Goal: Information Seeking & Learning: Learn about a topic

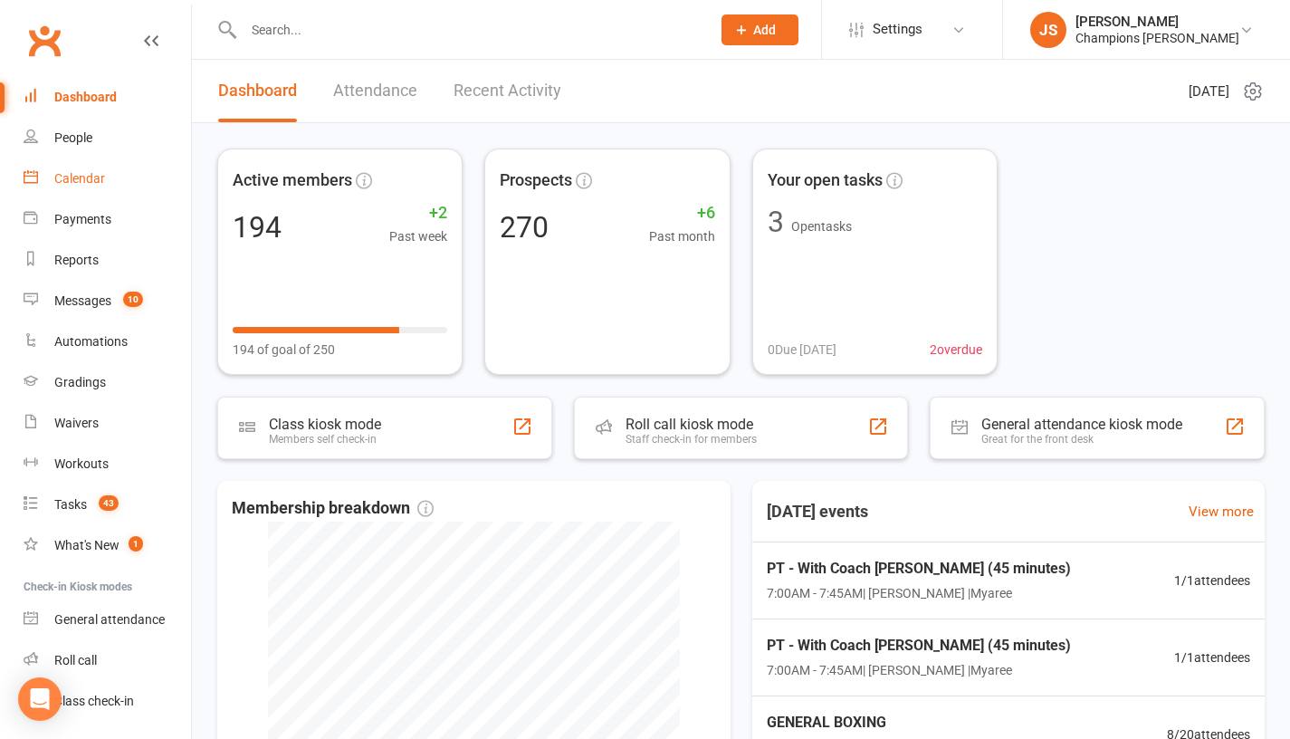
click at [110, 189] on link "Calendar" at bounding box center [108, 178] width 168 height 41
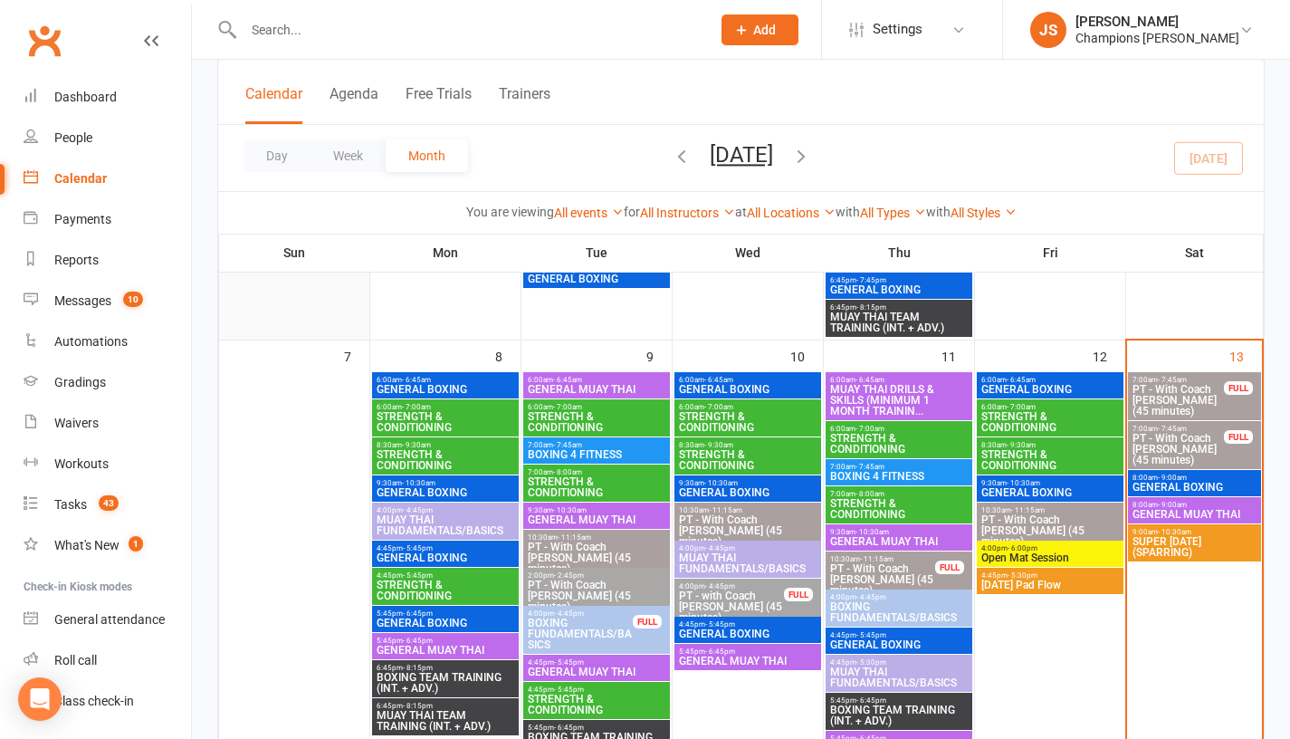
scroll to position [541, 0]
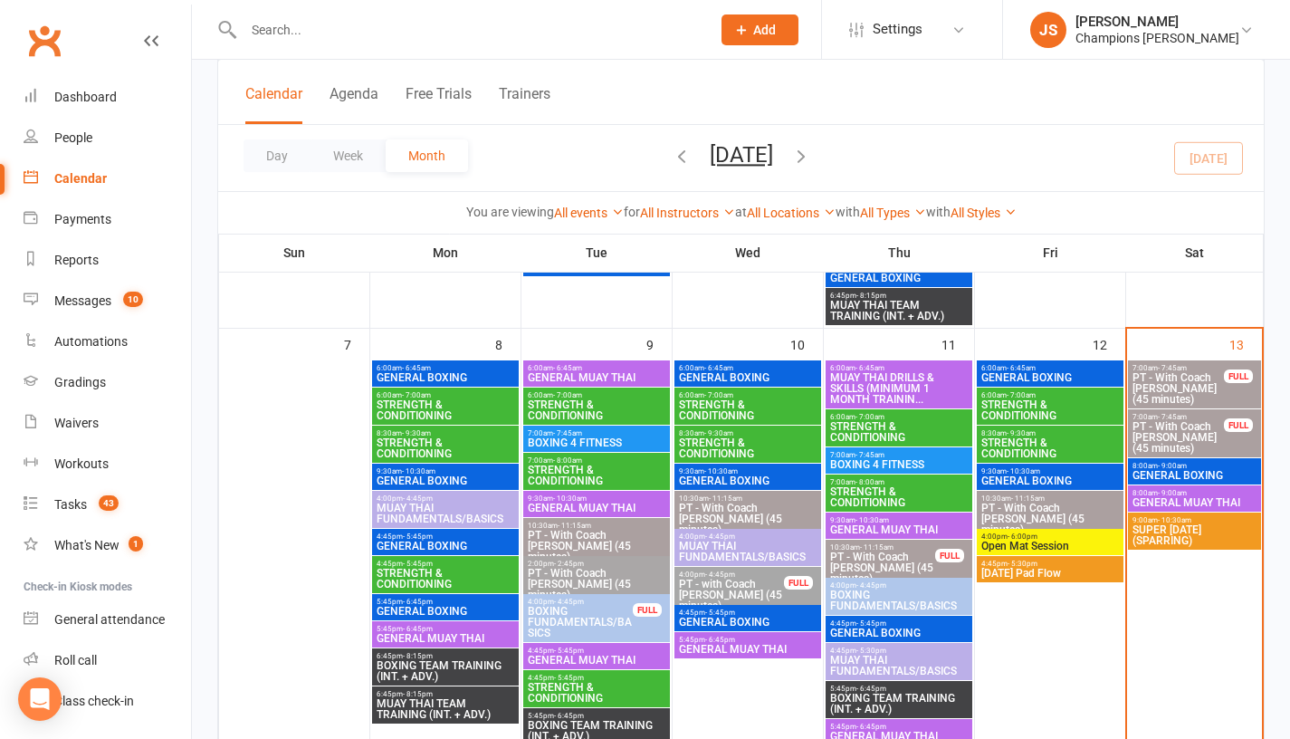
click at [1227, 497] on span "GENERAL MUAY THAI" at bounding box center [1195, 502] width 126 height 11
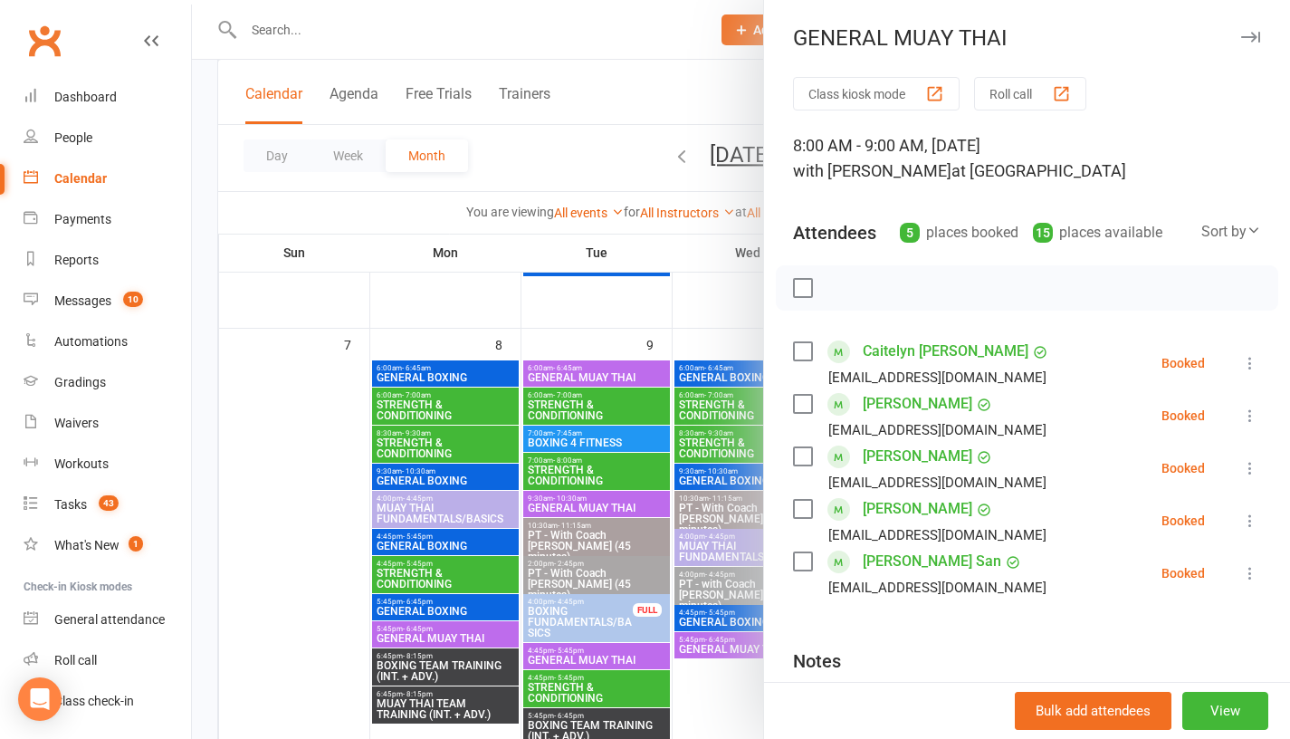
click at [307, 466] on div at bounding box center [741, 369] width 1098 height 739
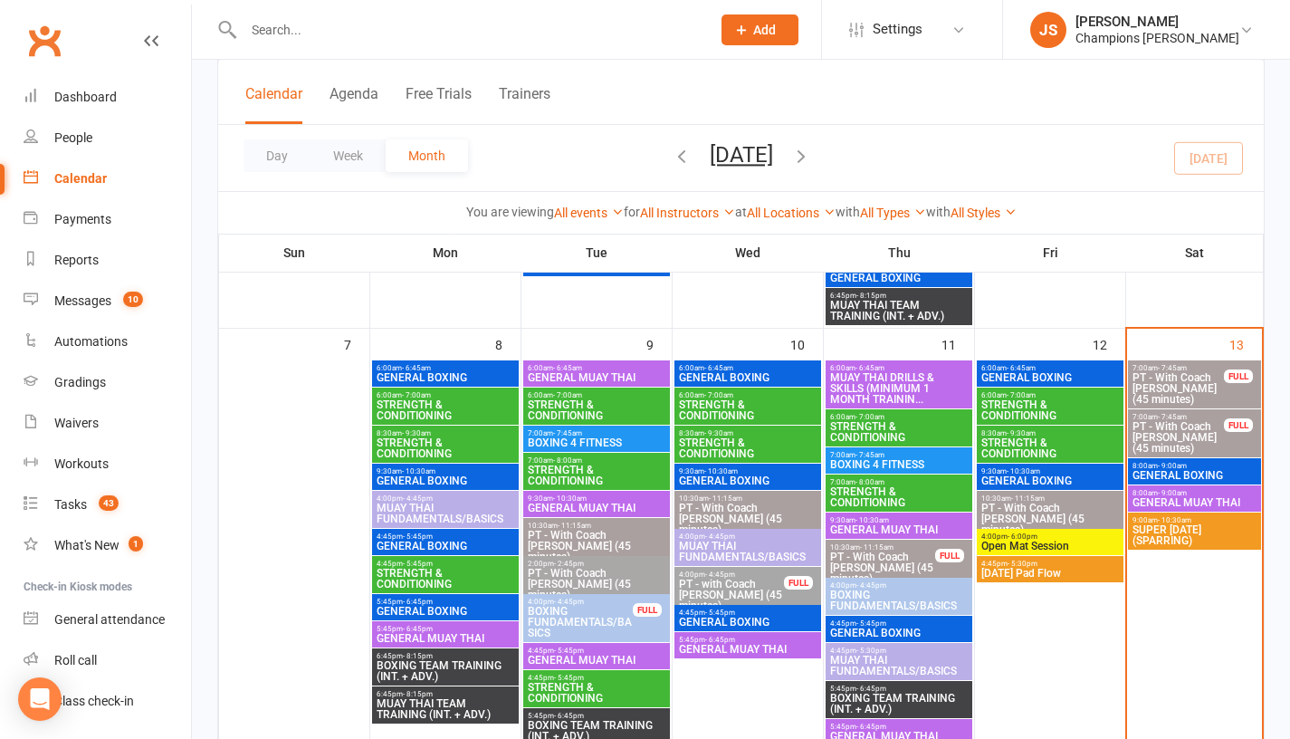
click at [1190, 472] on span "GENERAL BOXING" at bounding box center [1195, 475] width 126 height 11
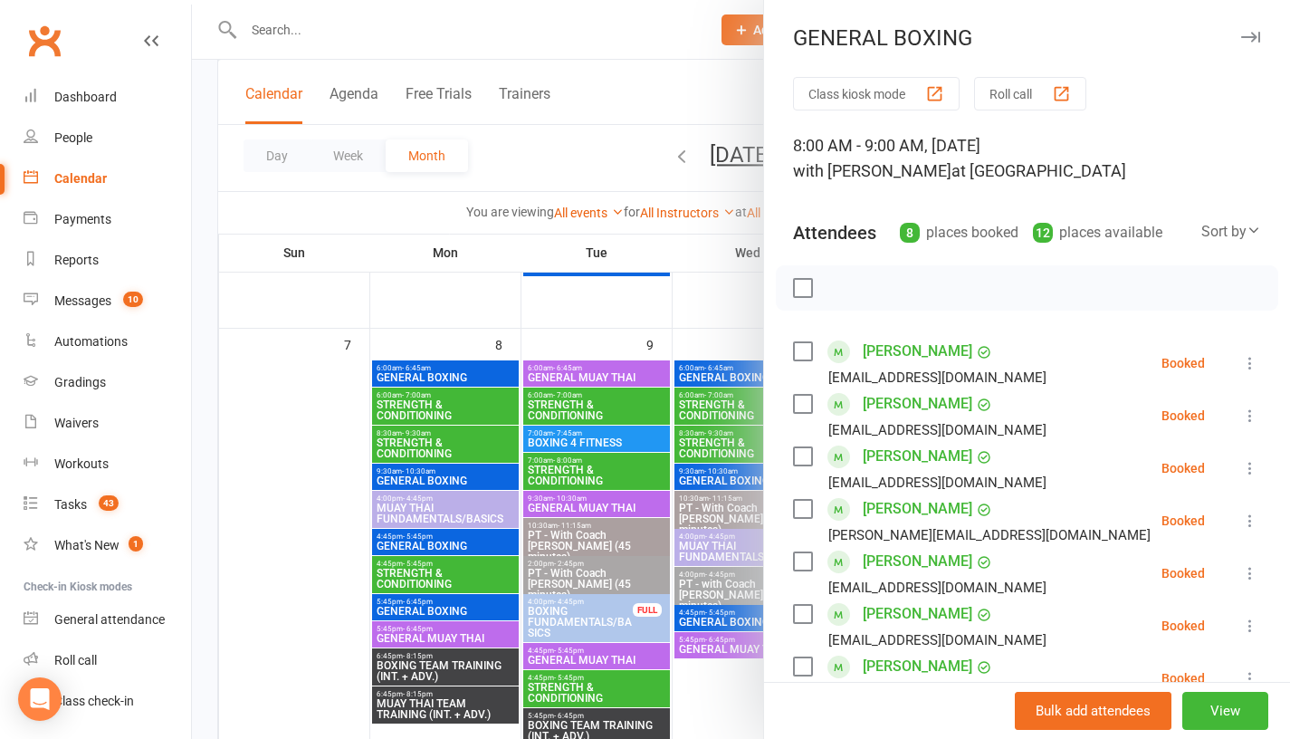
click at [525, 388] on div at bounding box center [741, 369] width 1098 height 739
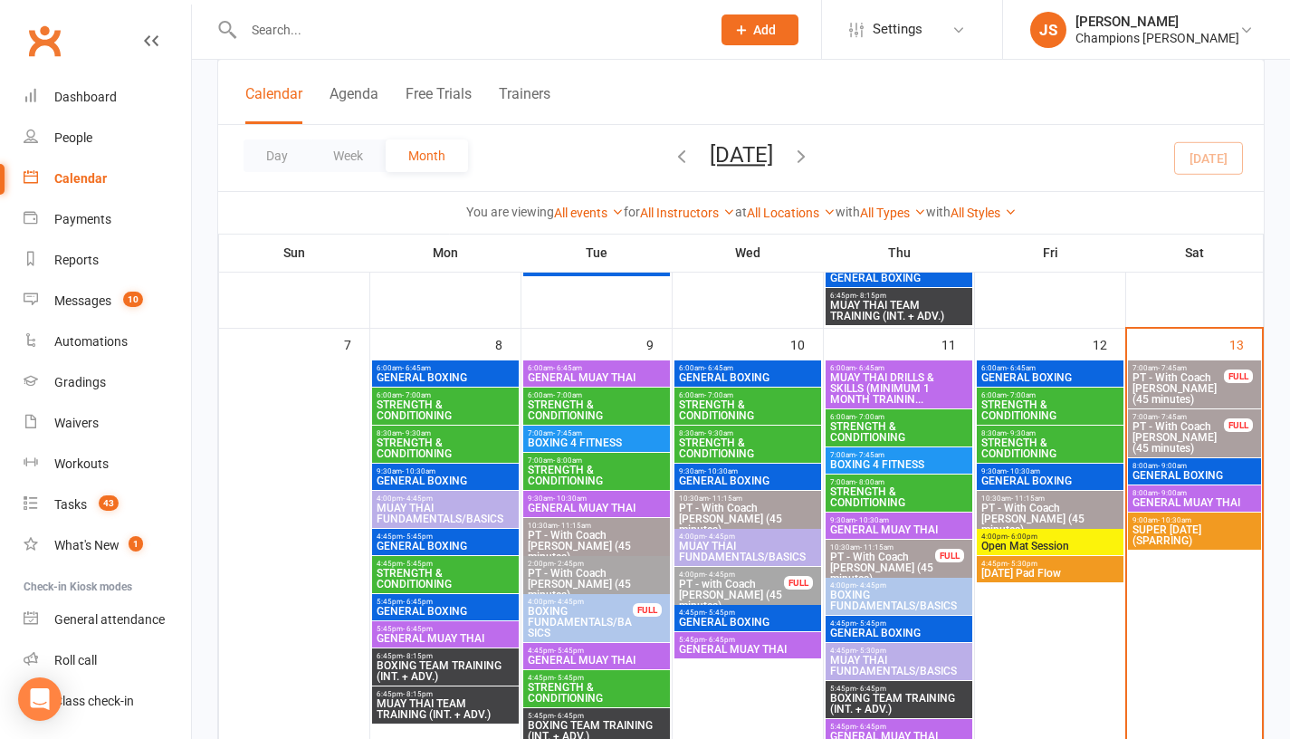
click at [1084, 466] on div "9:30am - 10:30am GENERAL BOXING" at bounding box center [1050, 477] width 147 height 26
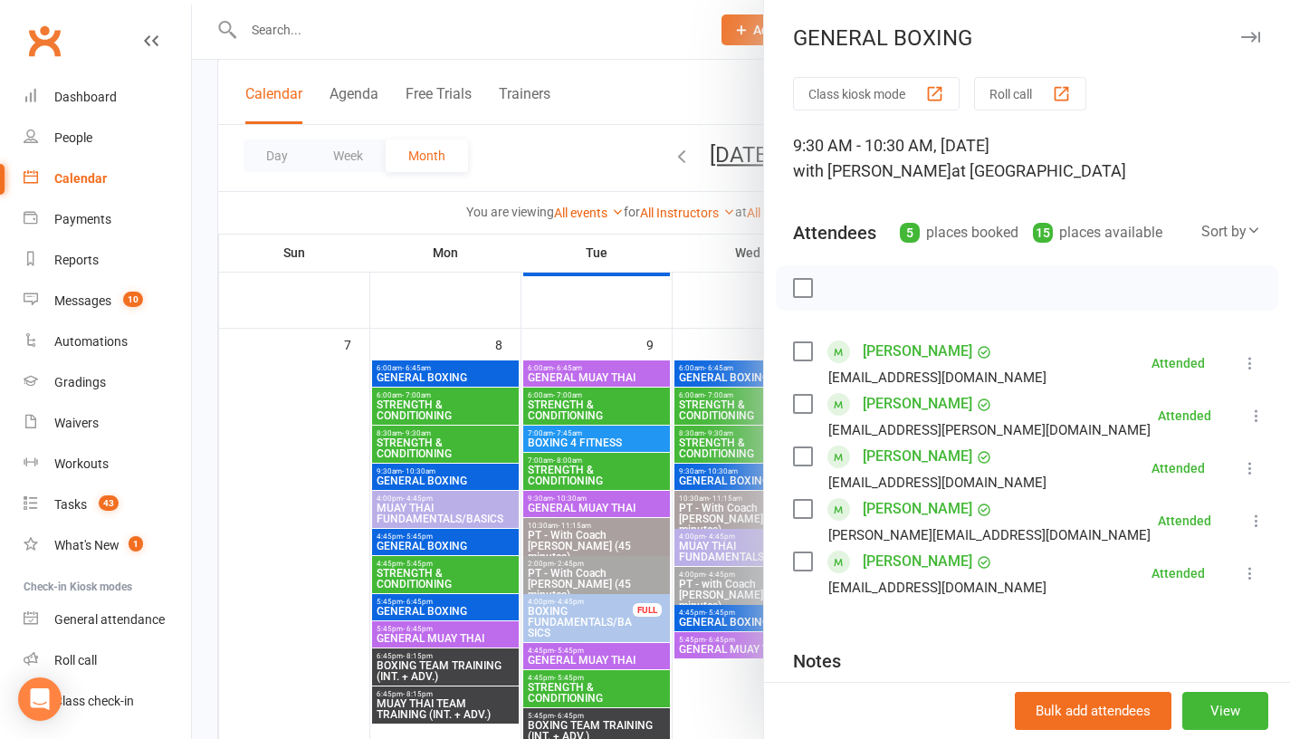
click at [711, 310] on div at bounding box center [741, 369] width 1098 height 739
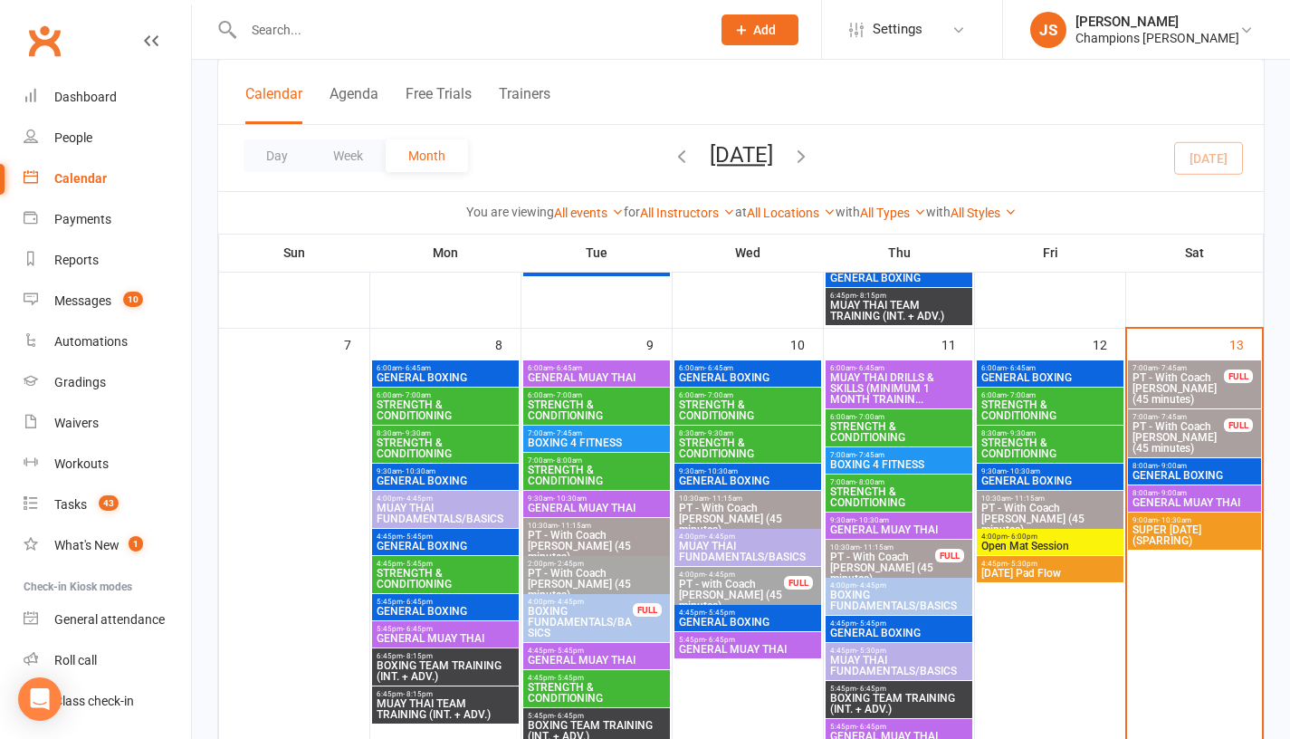
click at [1212, 477] on span "GENERAL BOXING" at bounding box center [1195, 475] width 126 height 11
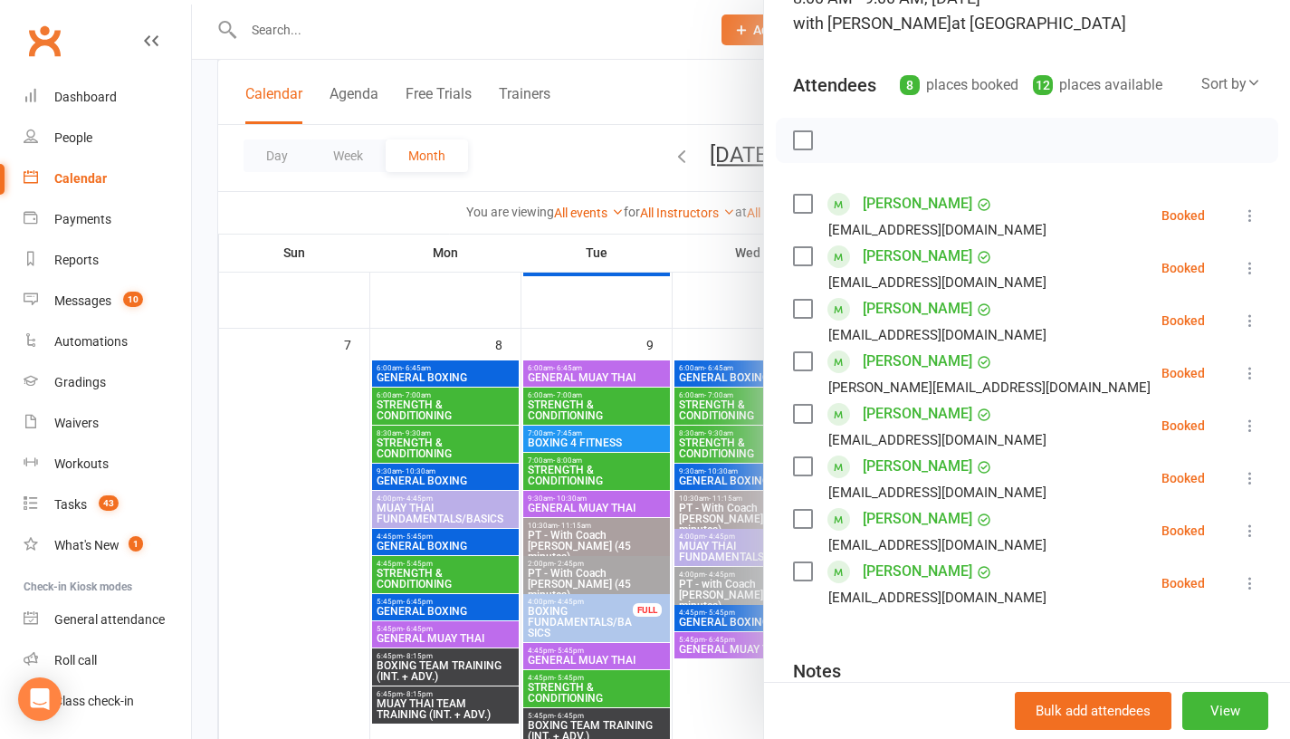
scroll to position [150, 0]
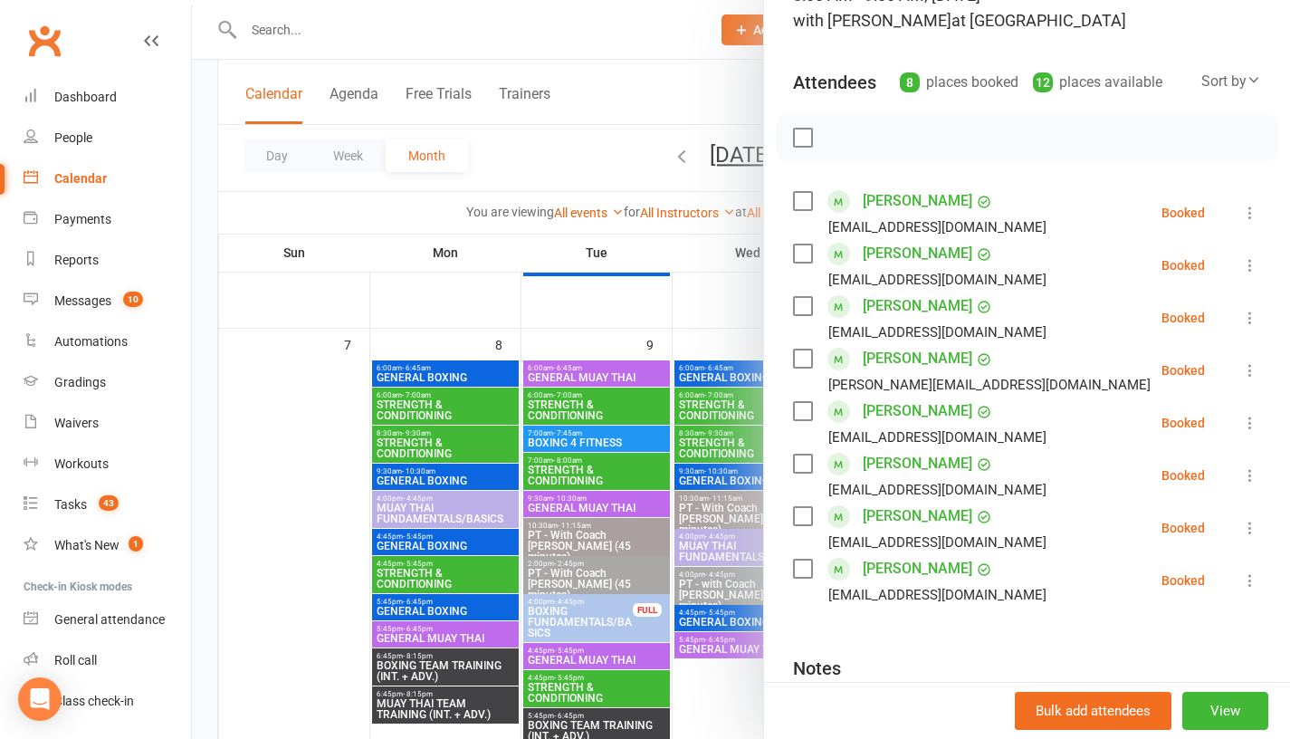
click at [714, 325] on div at bounding box center [741, 369] width 1098 height 739
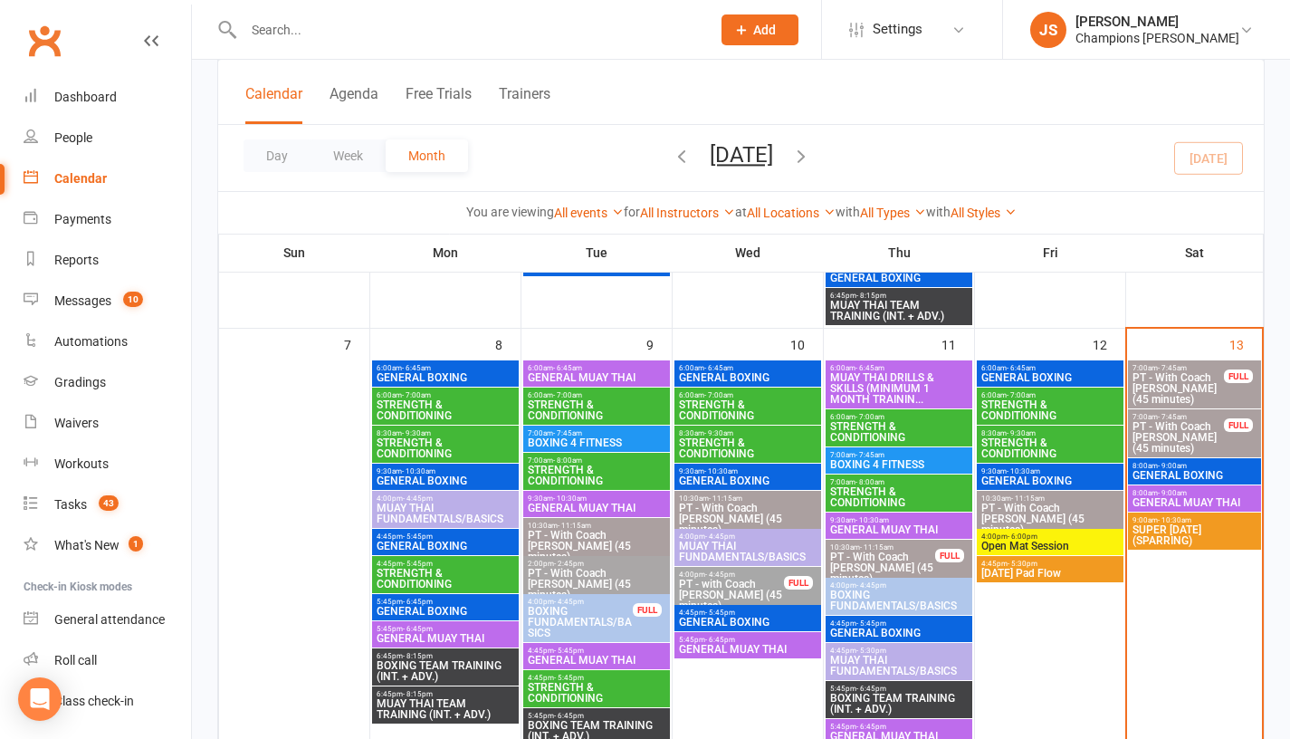
click at [1152, 490] on span "8:00am - 9:00am" at bounding box center [1195, 493] width 126 height 8
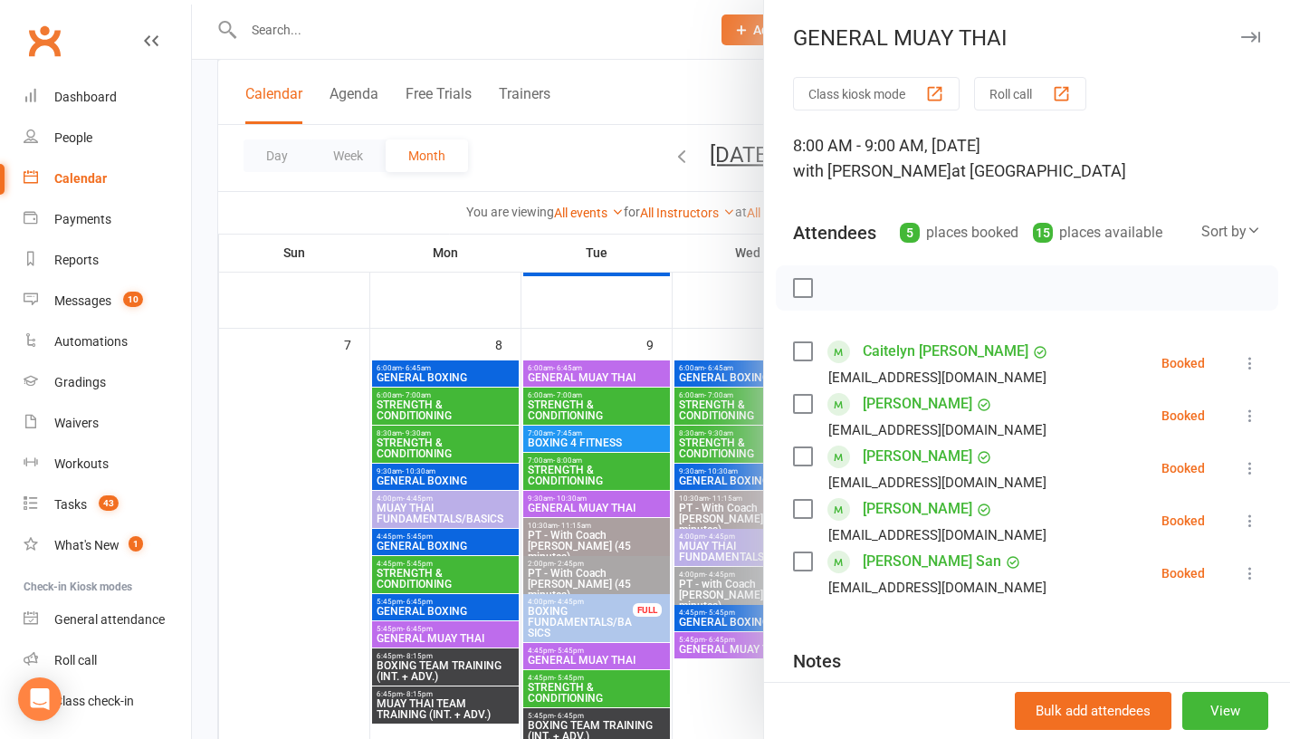
click at [708, 709] on div at bounding box center [741, 369] width 1098 height 739
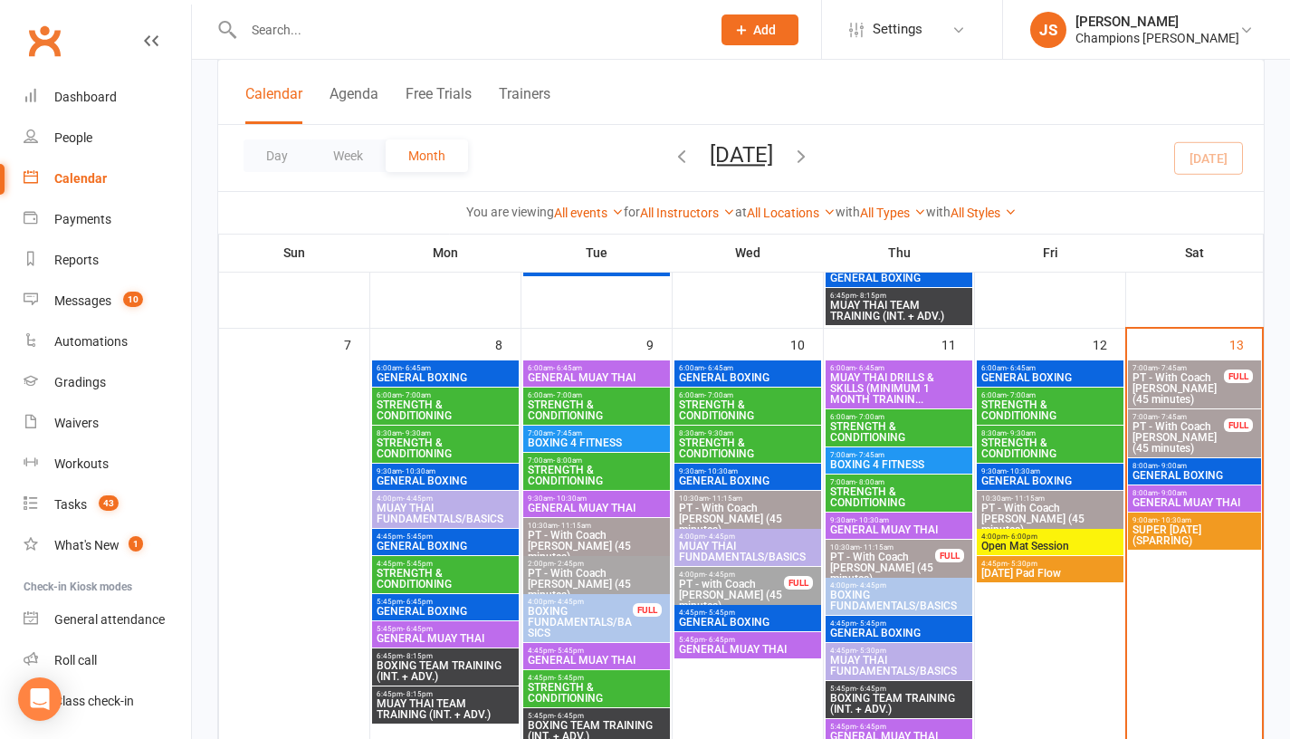
click at [1168, 533] on span "SUPER [DATE] (SPARRING)" at bounding box center [1195, 535] width 126 height 22
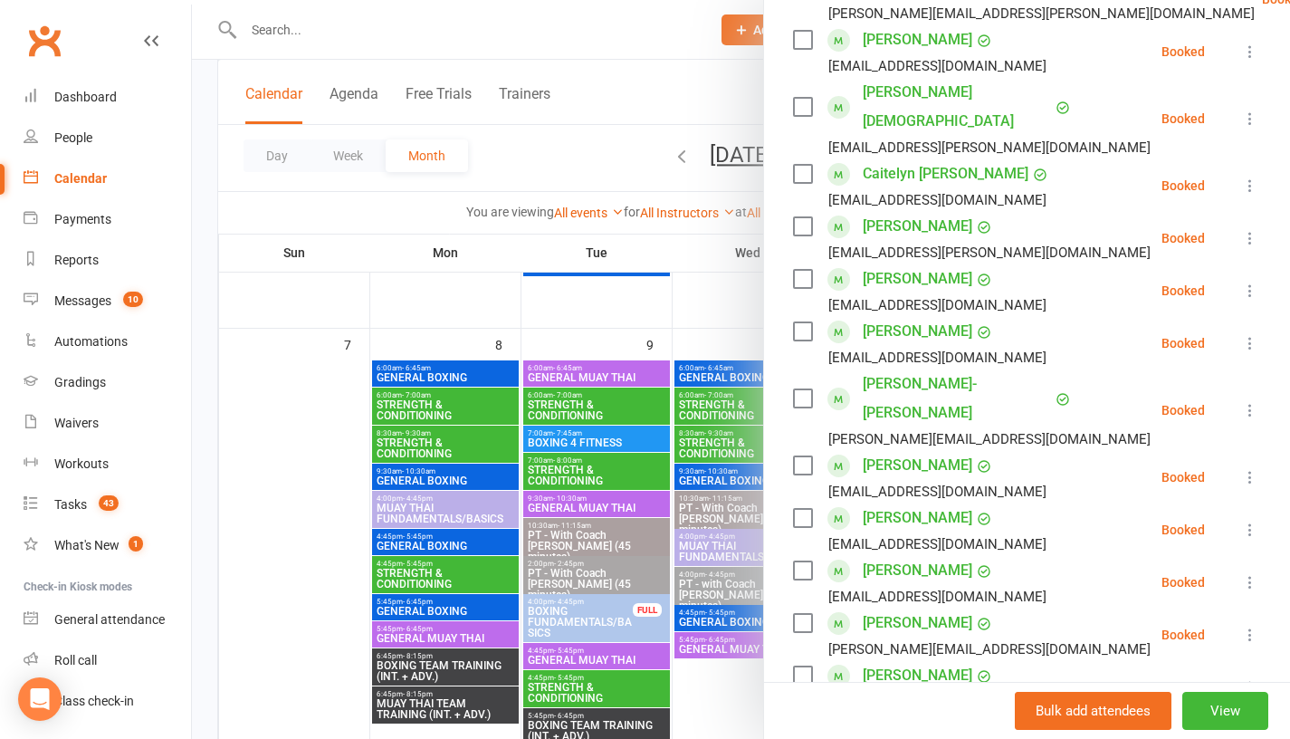
scroll to position [365, 0]
click at [744, 696] on div at bounding box center [741, 369] width 1098 height 739
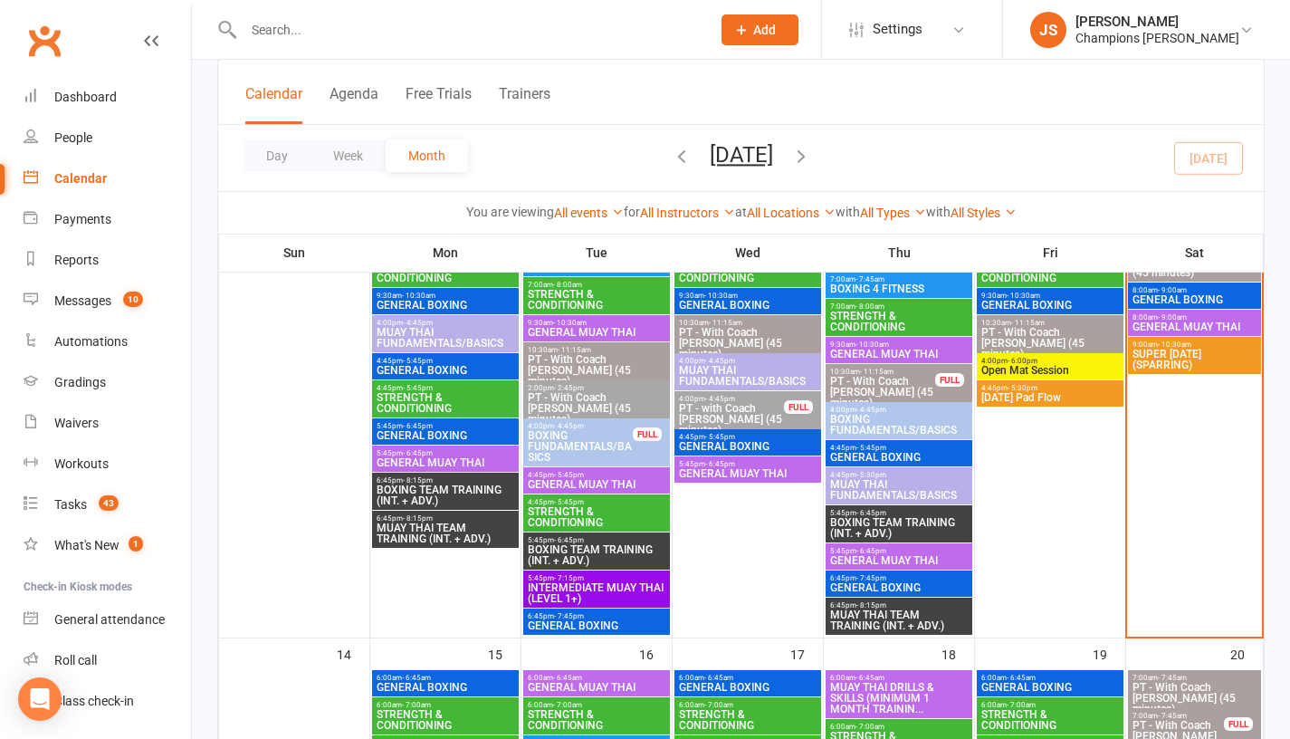
scroll to position [710, 0]
